Goal: Find specific page/section: Find specific page/section

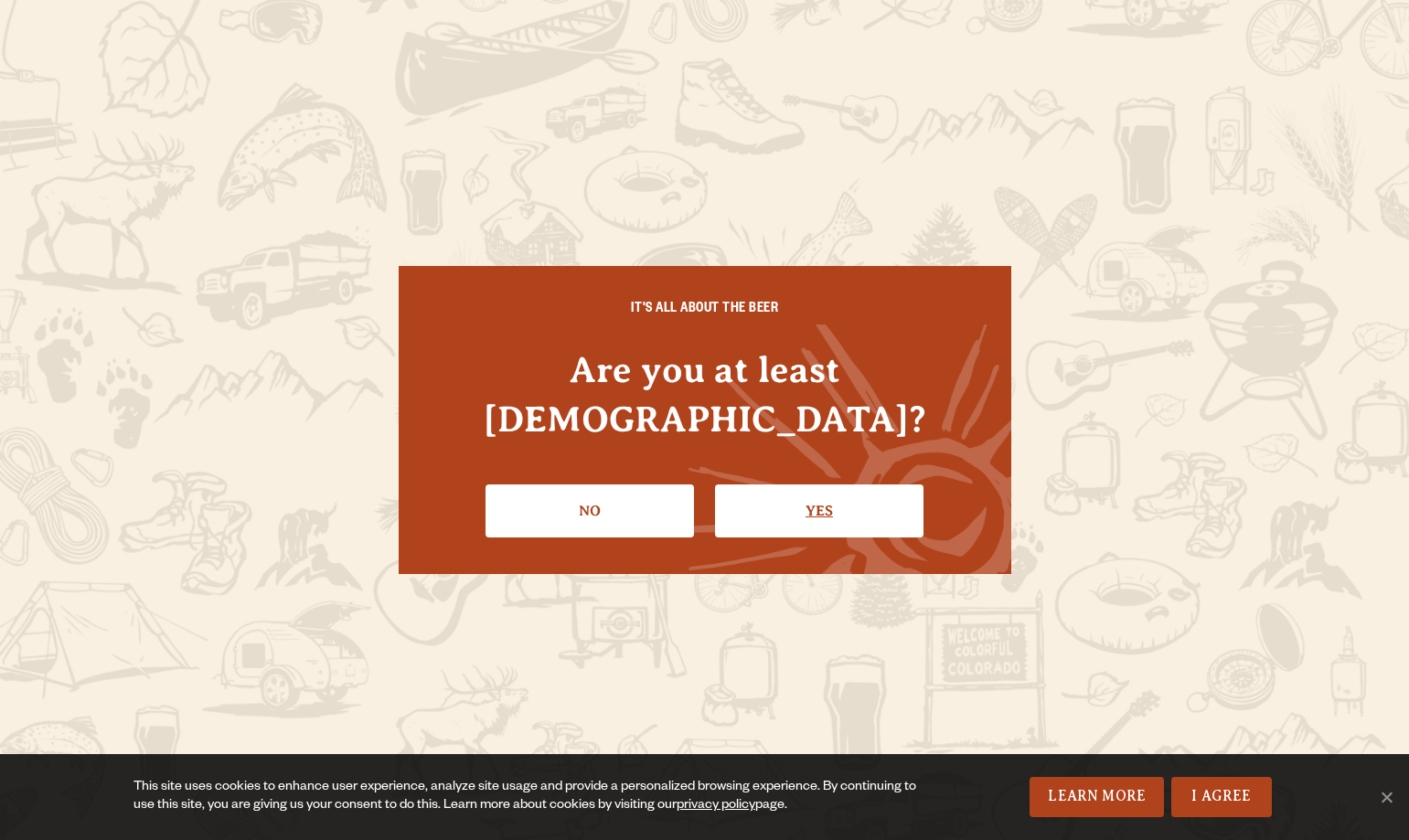
click at [846, 500] on link "Yes" at bounding box center [819, 511] width 208 height 53
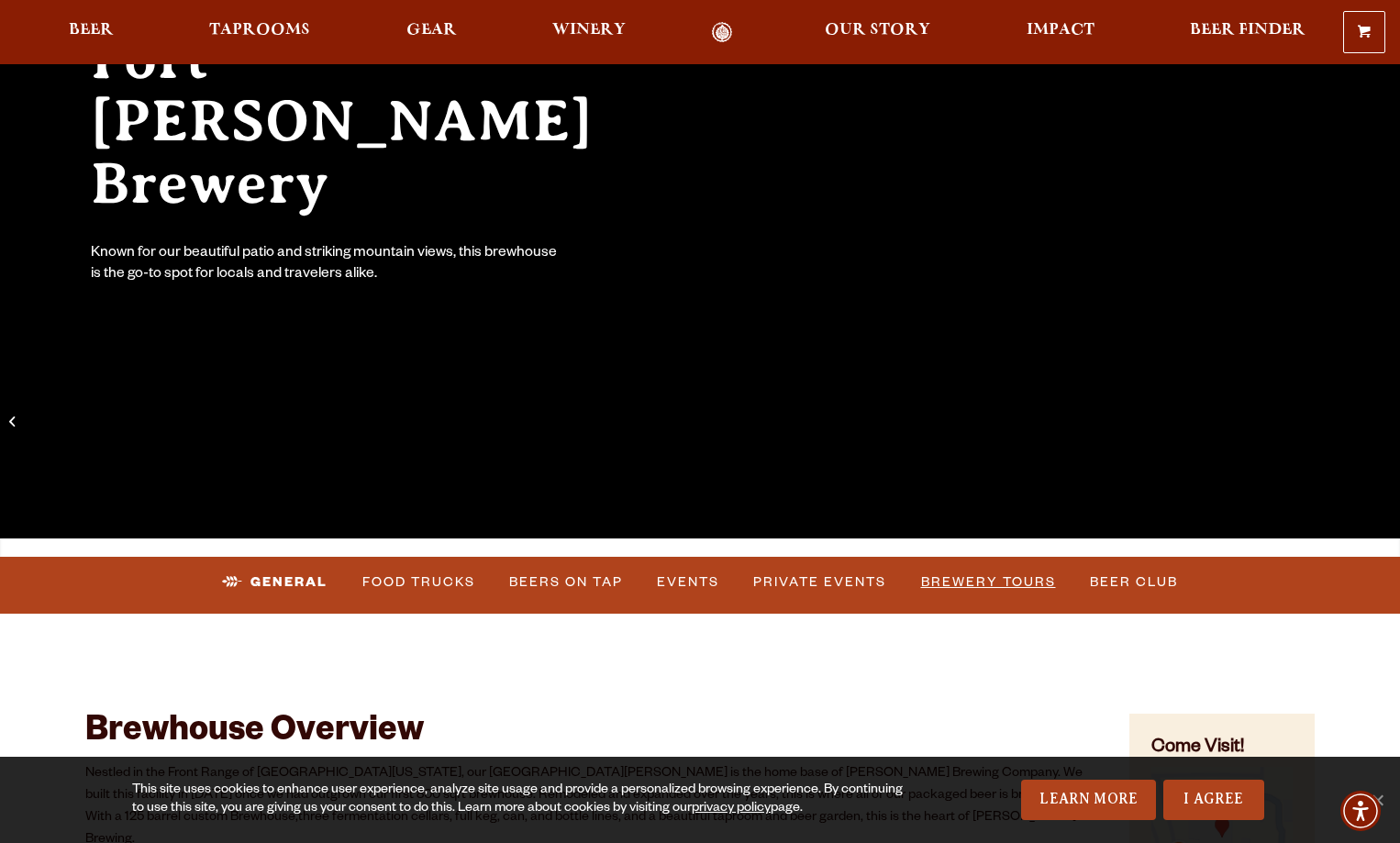
scroll to position [275, 0]
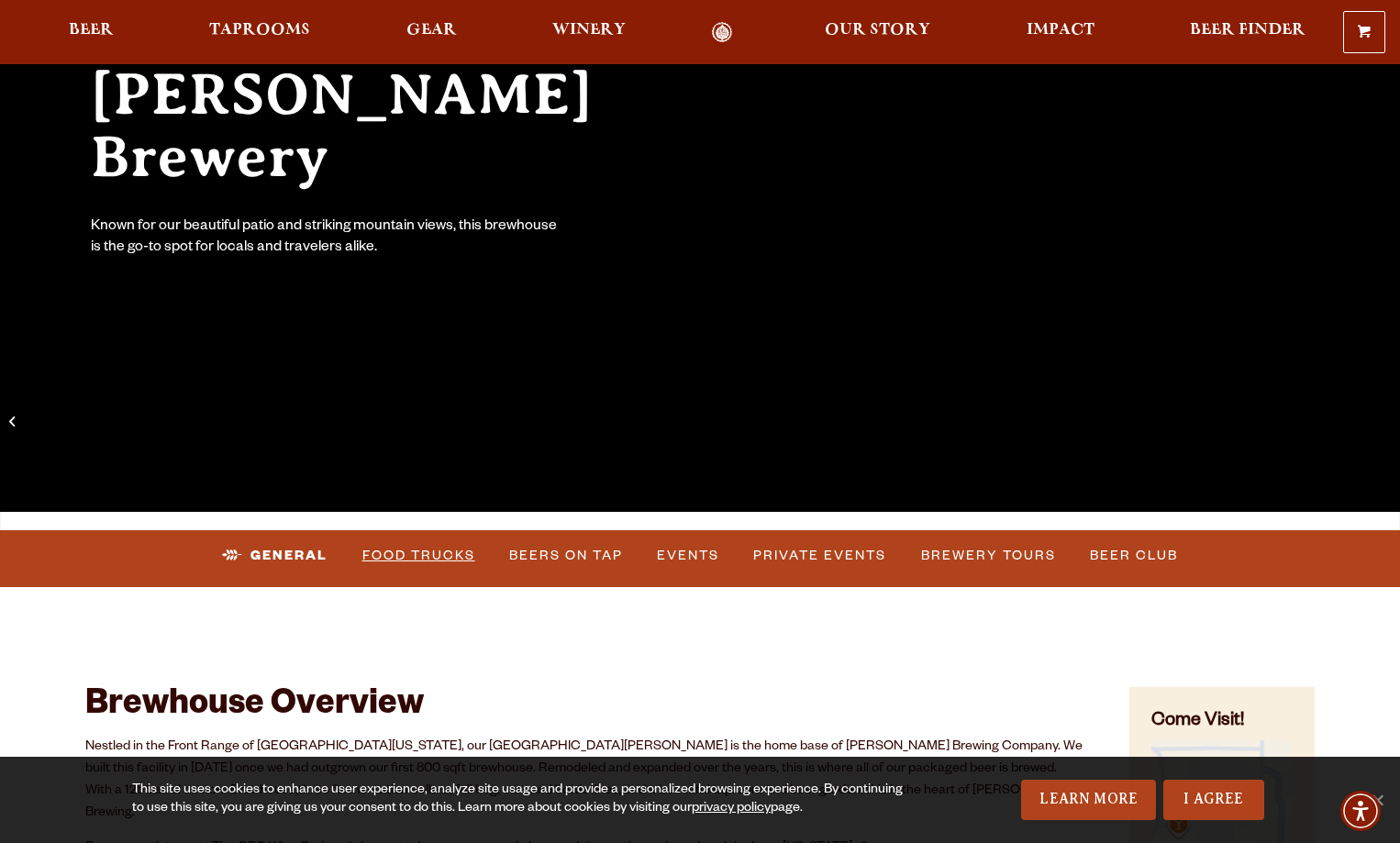
click at [409, 564] on link "Food Trucks" at bounding box center [418, 555] width 128 height 42
click at [412, 557] on link "Food Trucks" at bounding box center [403, 555] width 161 height 42
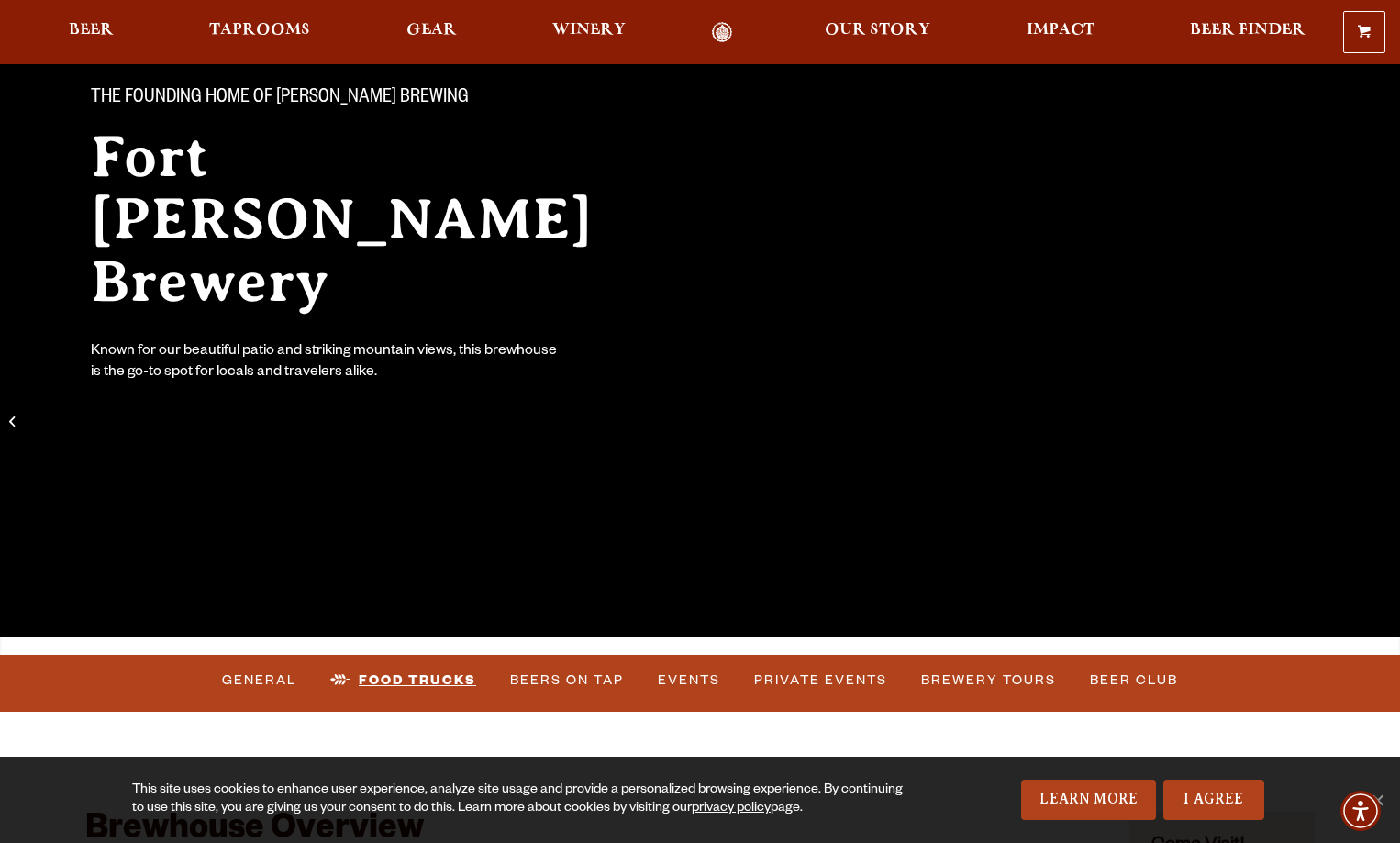
scroll to position [184, 0]
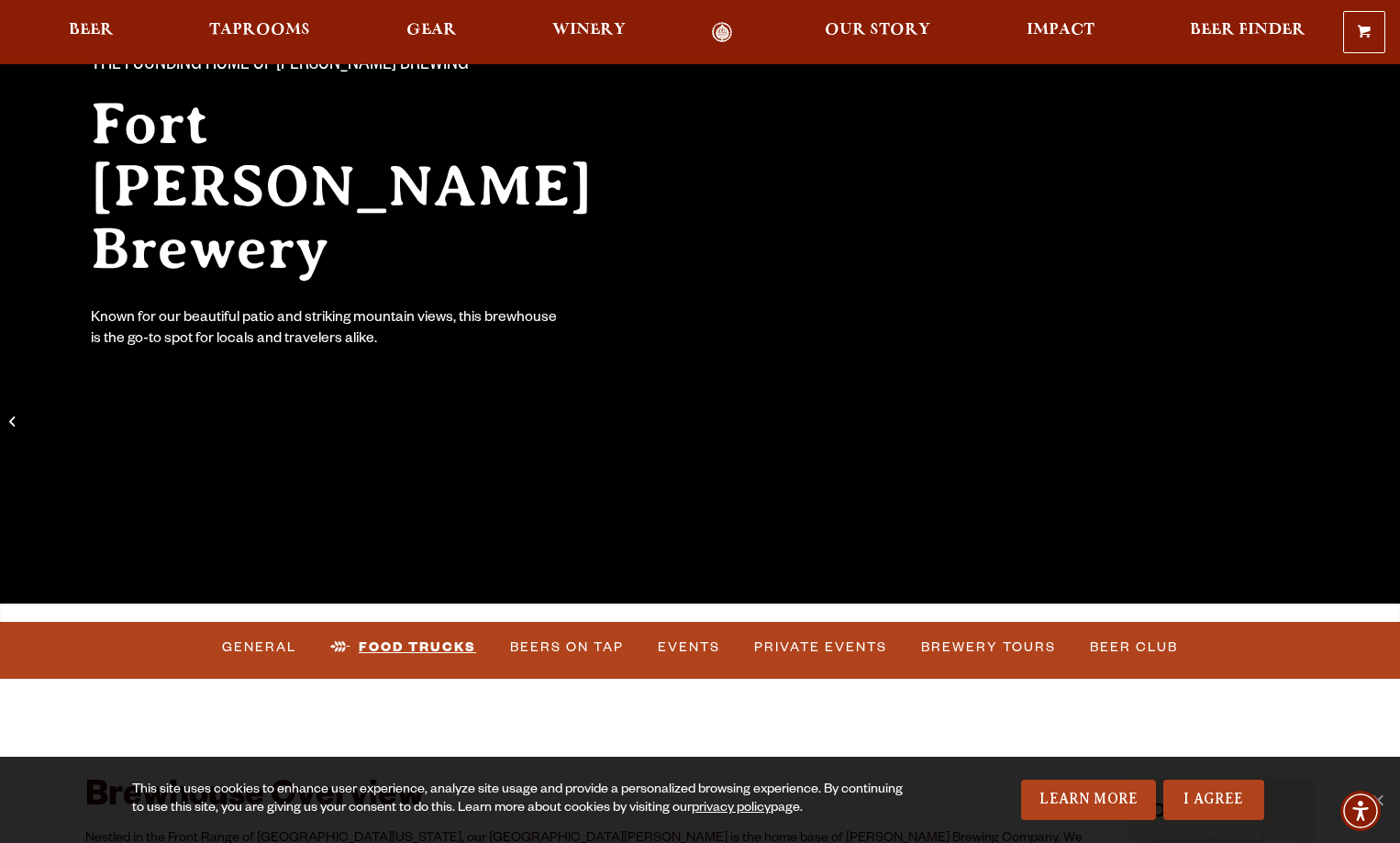
click at [434, 647] on link "Food Trucks" at bounding box center [403, 647] width 161 height 42
